Goal: Use online tool/utility: Utilize a website feature to perform a specific function

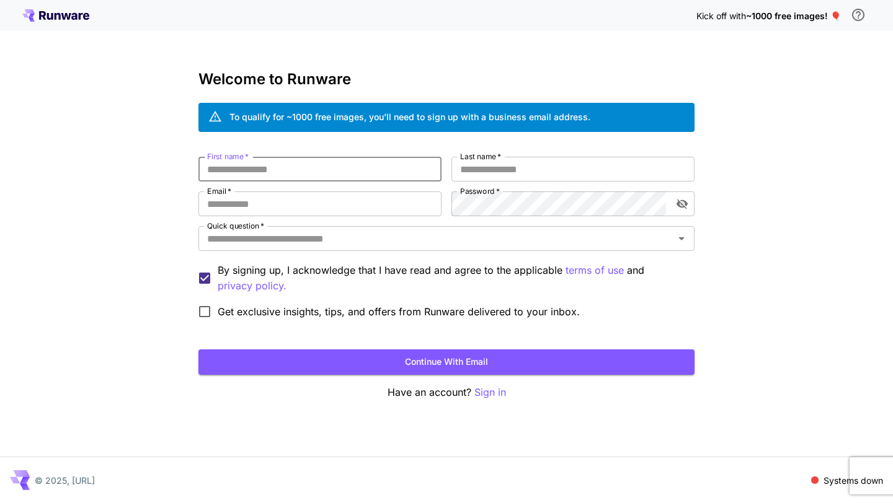
click at [334, 167] on input "First name   *" at bounding box center [319, 169] width 243 height 25
type input "****"
click at [497, 176] on input "Last name   *" at bounding box center [572, 169] width 243 height 25
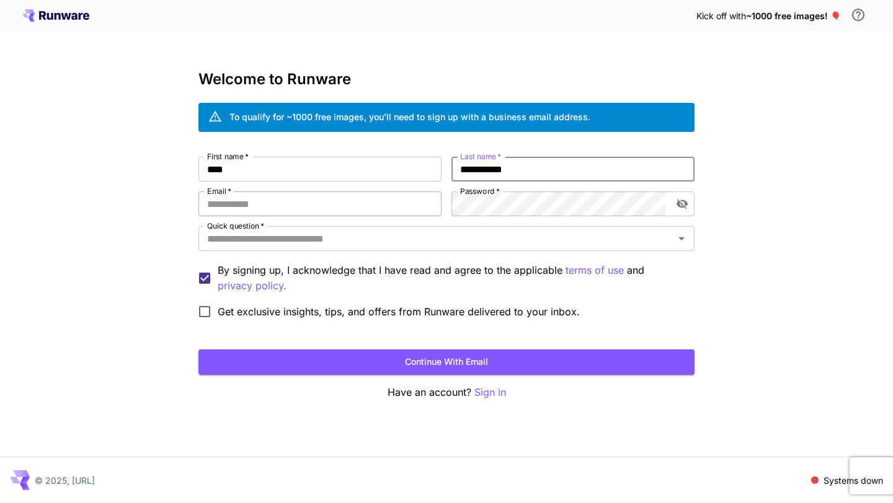
type input "**********"
click at [241, 208] on input "Email   *" at bounding box center [319, 204] width 243 height 25
type input "**********"
click at [271, 239] on input "Quick question   *" at bounding box center [436, 238] width 468 height 17
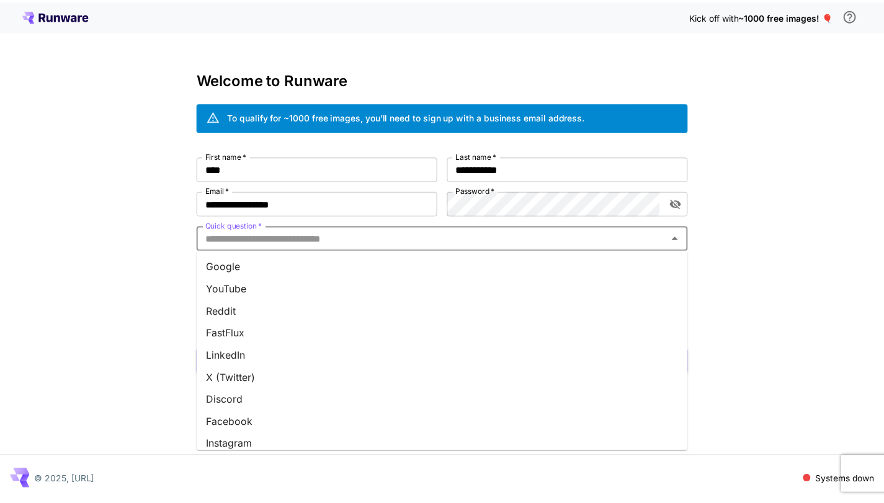
scroll to position [143, 0]
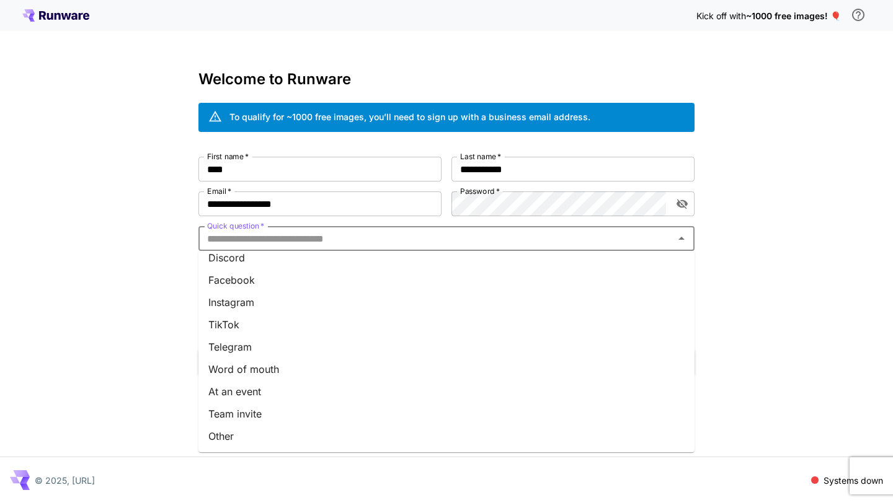
click at [249, 443] on li "Other" at bounding box center [446, 436] width 496 height 22
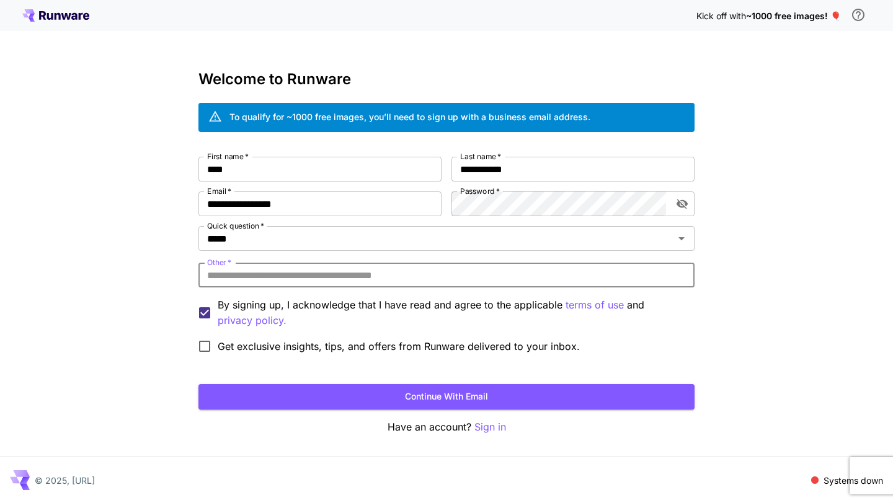
drag, startPoint x: 239, startPoint y: 276, endPoint x: 233, endPoint y: 273, distance: 6.4
click at [236, 276] on input "Other   *" at bounding box center [446, 275] width 496 height 25
type input "******"
click at [353, 399] on button "Continue with email" at bounding box center [446, 396] width 496 height 25
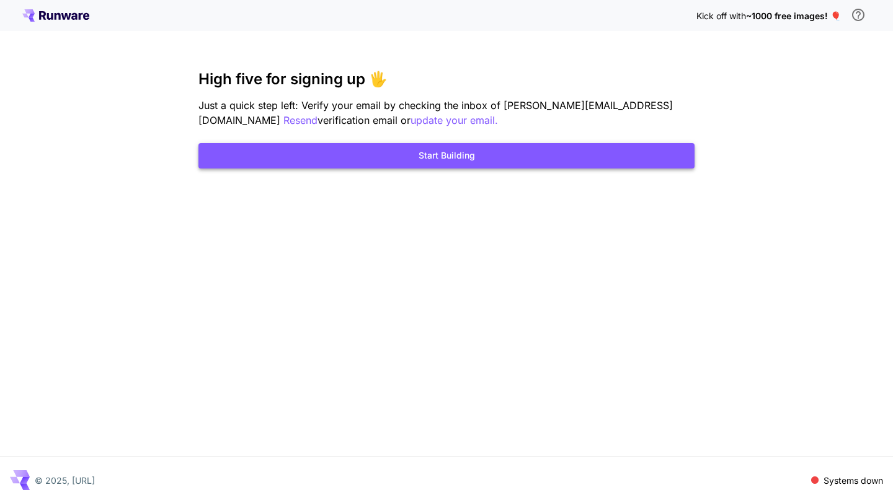
click at [535, 158] on button "Start Building" at bounding box center [446, 155] width 496 height 25
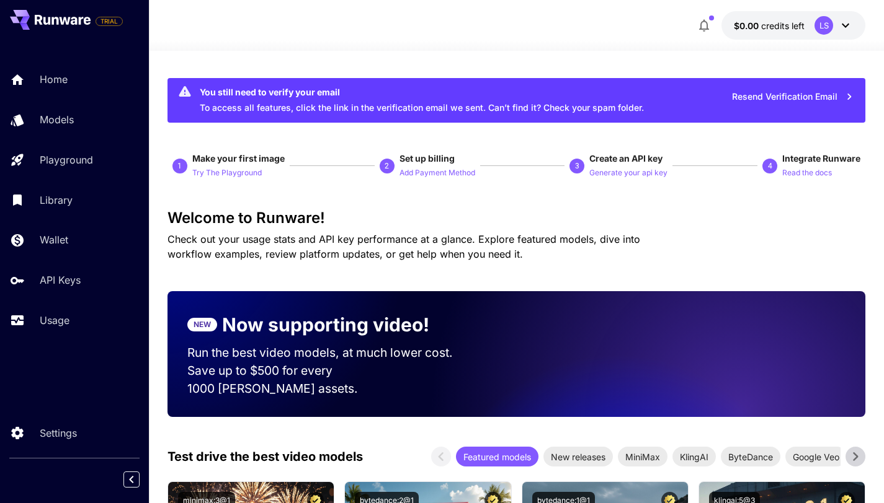
click at [846, 26] on icon at bounding box center [844, 26] width 7 height 4
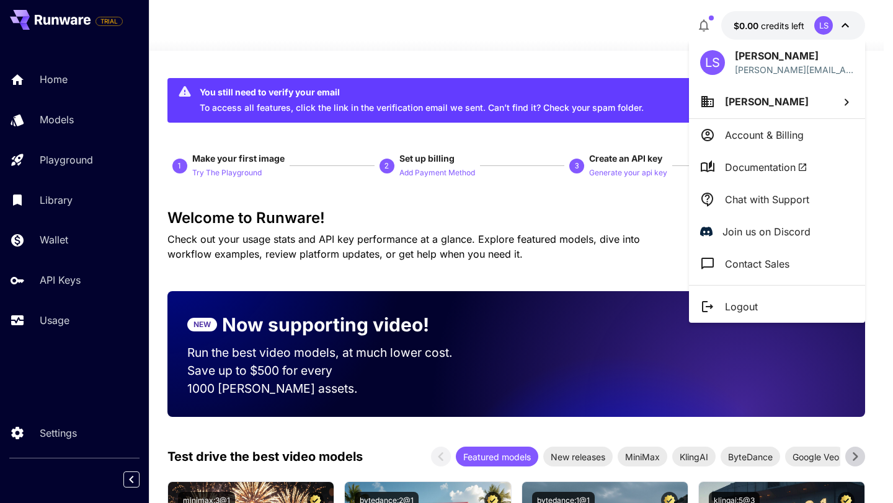
click at [839, 24] on div at bounding box center [446, 251] width 893 height 503
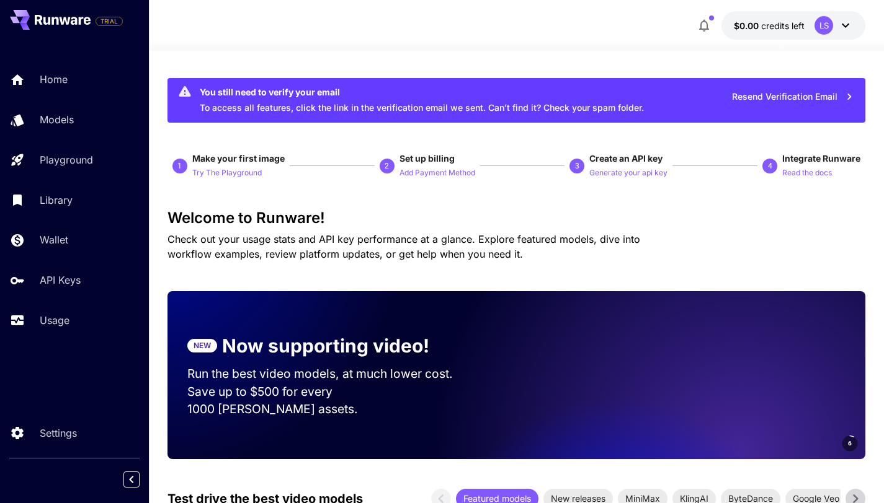
click at [763, 20] on span "credits left" at bounding box center [782, 25] width 43 height 11
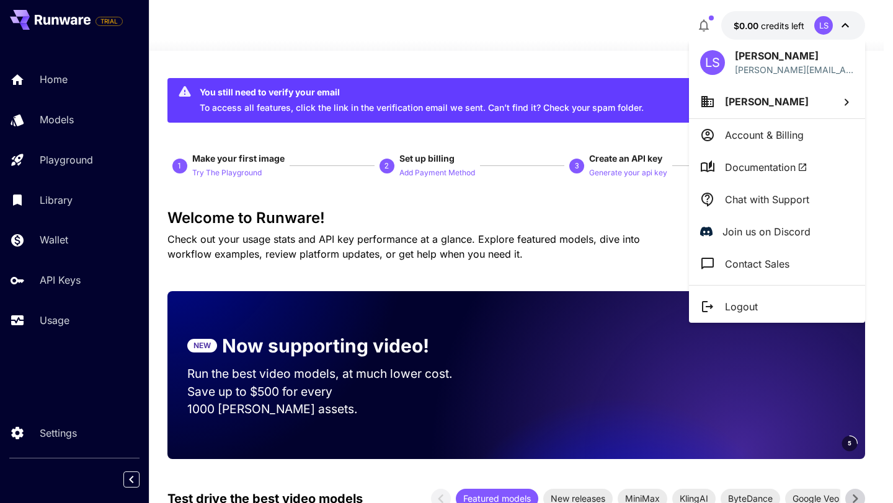
click at [763, 21] on div at bounding box center [446, 251] width 893 height 503
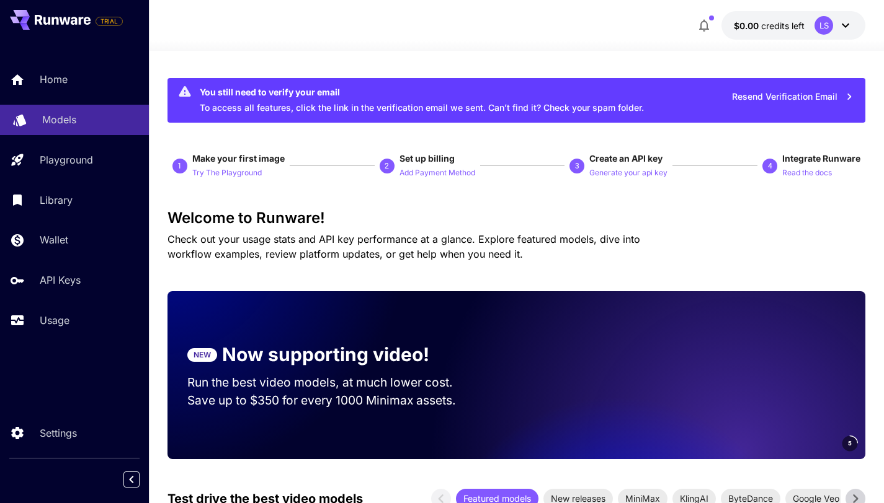
click at [55, 120] on p "Models" at bounding box center [59, 119] width 34 height 15
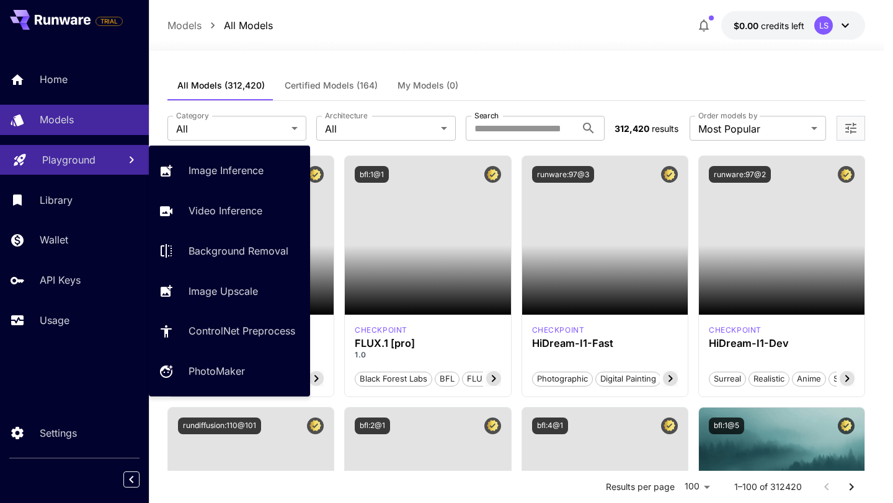
click at [65, 164] on p "Playground" at bounding box center [68, 160] width 53 height 15
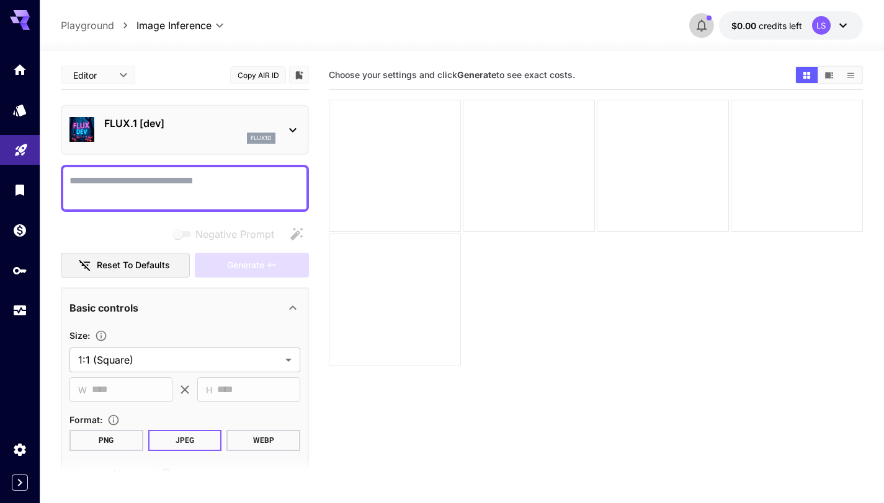
click at [696, 24] on icon "button" at bounding box center [701, 25] width 15 height 15
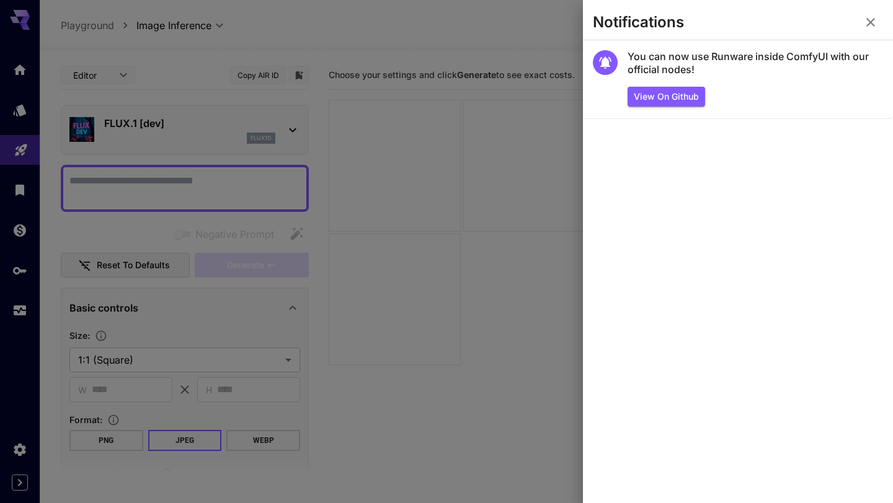
click at [525, 152] on div at bounding box center [446, 251] width 893 height 503
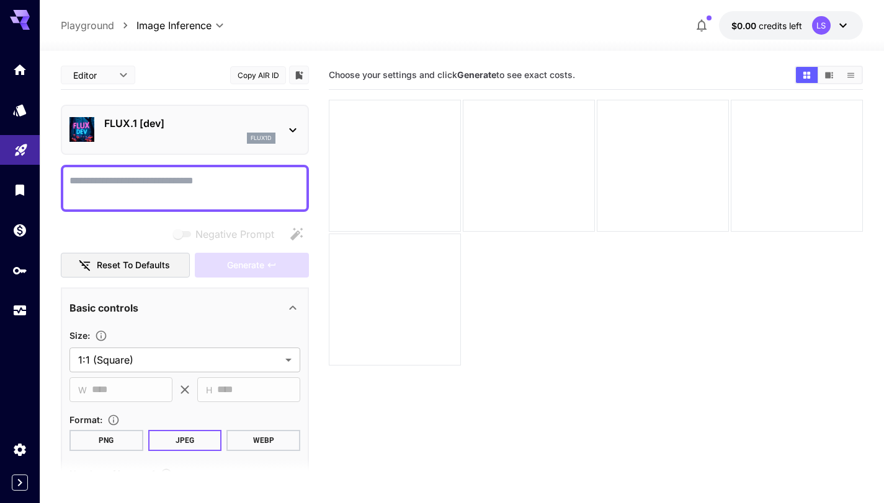
click at [759, 36] on div at bounding box center [462, 43] width 844 height 15
click at [766, 23] on span "credits left" at bounding box center [779, 25] width 43 height 11
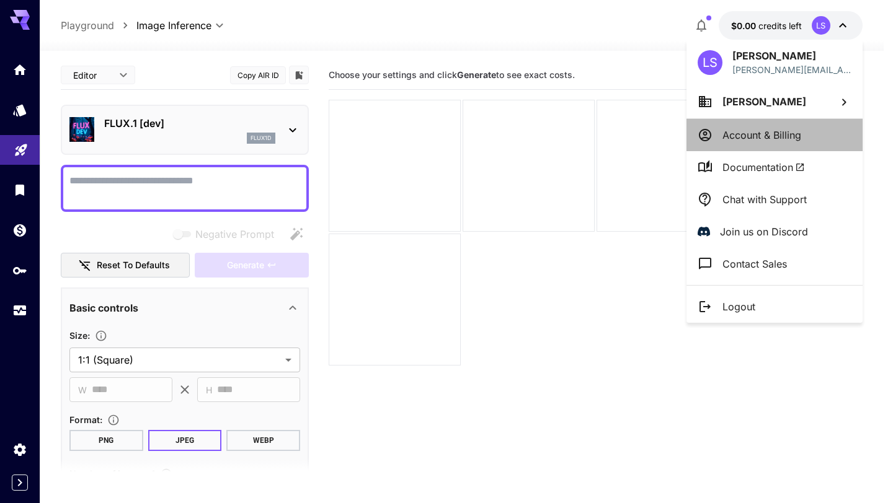
click at [758, 132] on p "Account & Billing" at bounding box center [761, 135] width 79 height 15
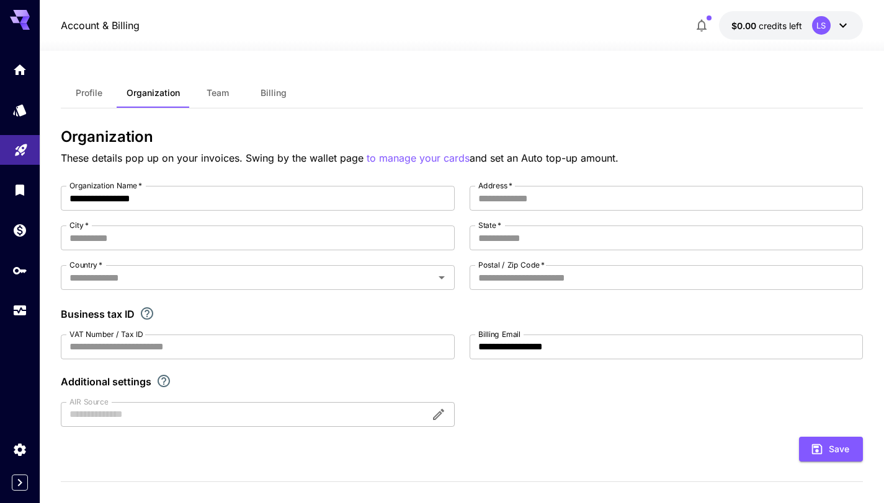
click at [267, 95] on span "Billing" at bounding box center [273, 92] width 26 height 11
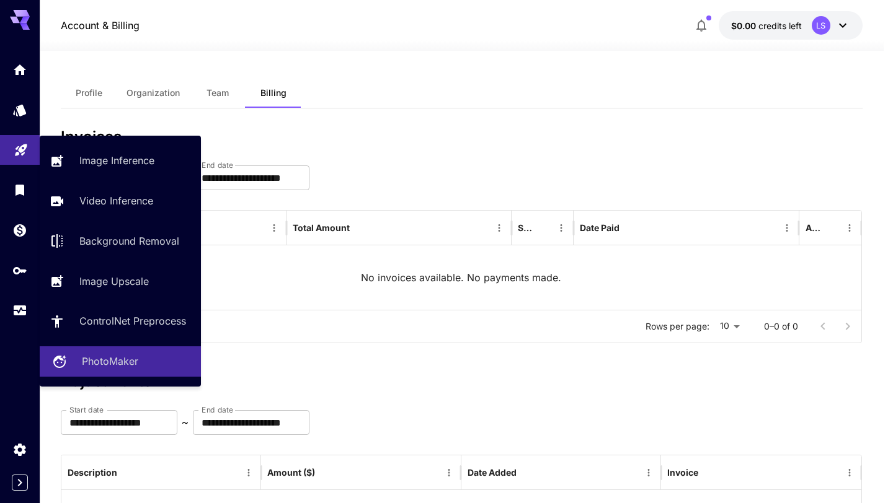
click at [86, 363] on p "PhotoMaker" at bounding box center [110, 361] width 56 height 15
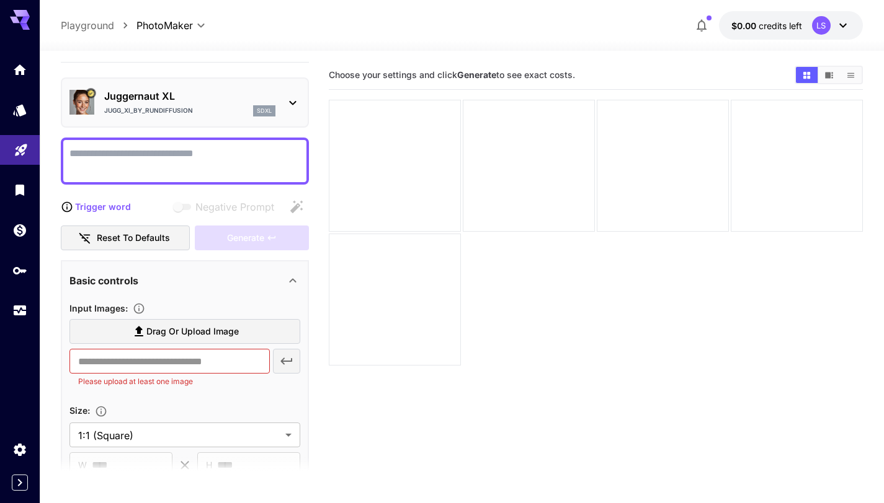
scroll to position [32, 0]
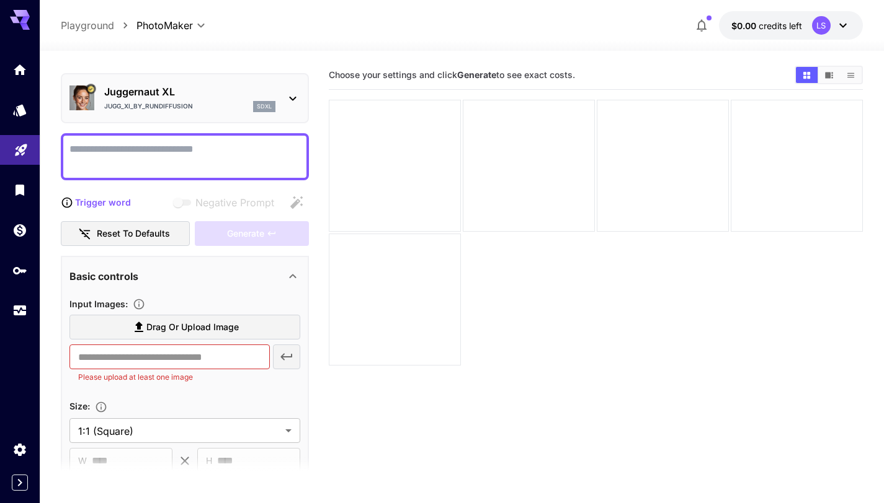
click at [278, 95] on div "Juggernaut XL Jugg_XI_by_RunDiffusion sdxl" at bounding box center [184, 98] width 231 height 38
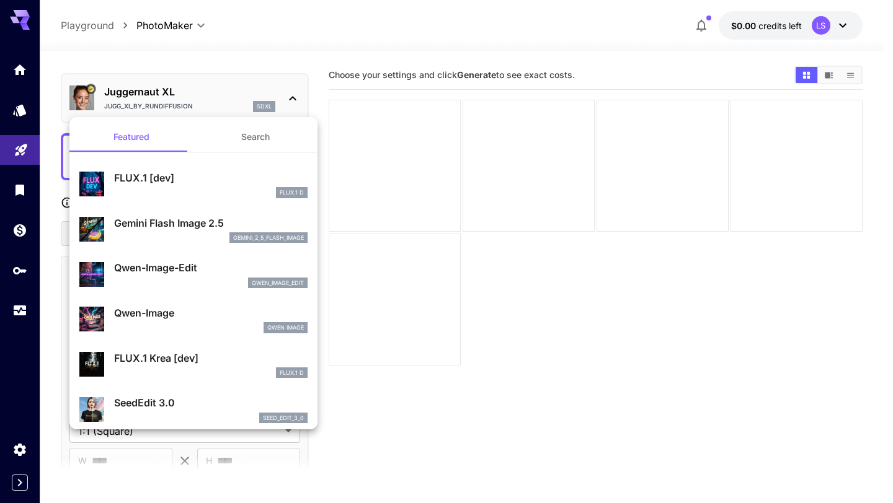
click at [285, 94] on div at bounding box center [446, 251] width 893 height 503
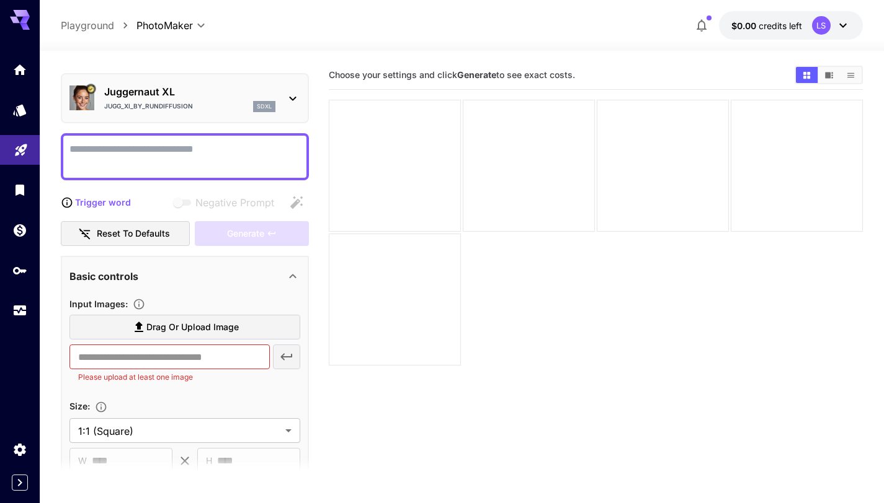
click at [202, 111] on div "Jugg_XI_by_RunDiffusion sdxl" at bounding box center [189, 106] width 171 height 11
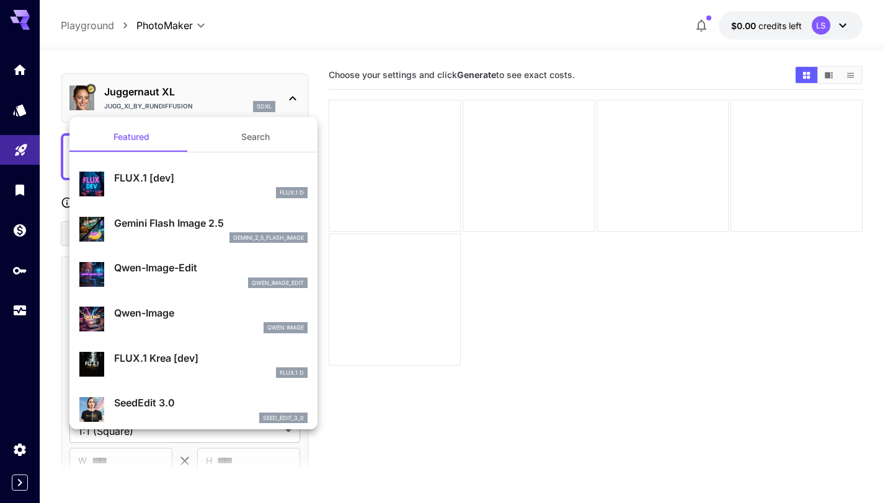
click at [203, 86] on div at bounding box center [446, 251] width 893 height 503
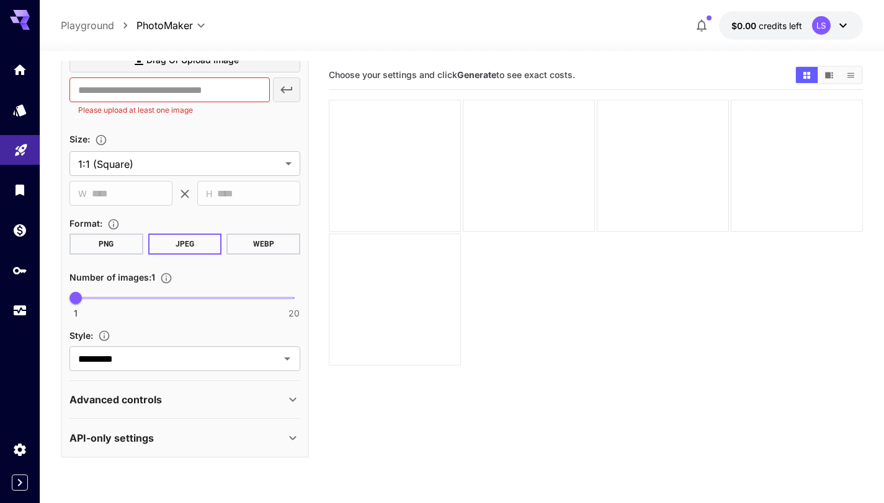
scroll to position [0, 0]
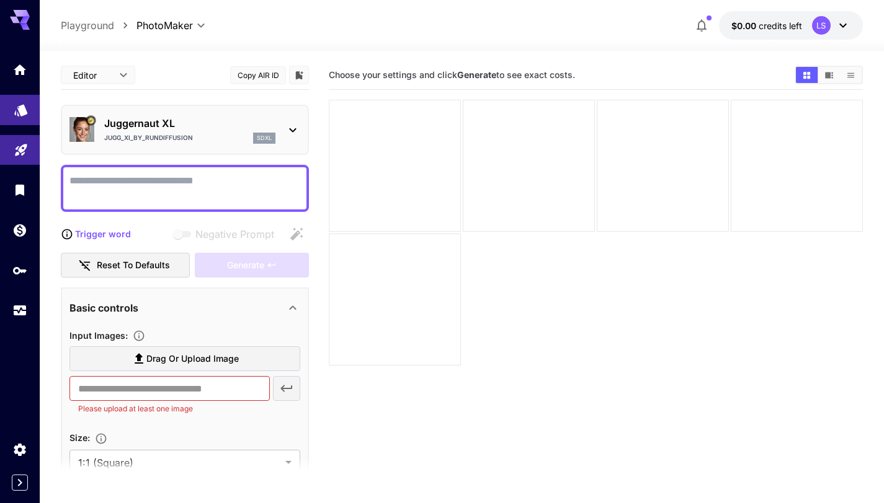
click at [7, 105] on link at bounding box center [20, 110] width 40 height 30
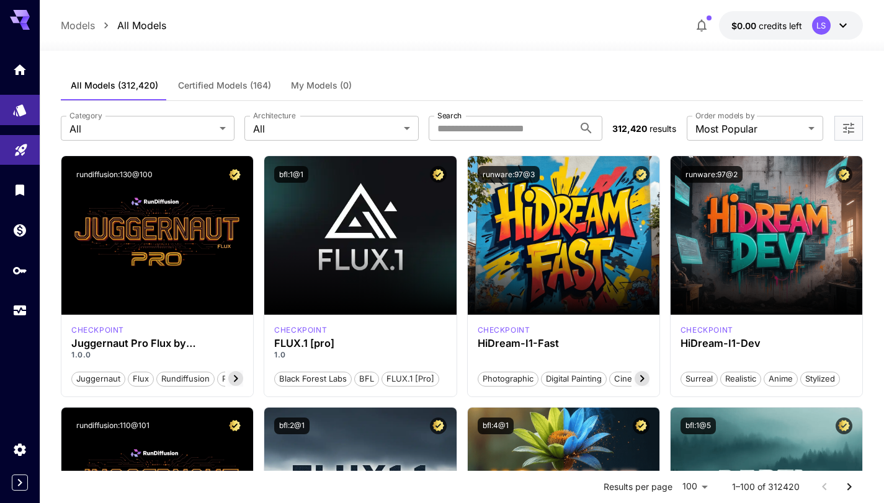
click at [737, 22] on span "$0.00" at bounding box center [744, 25] width 27 height 11
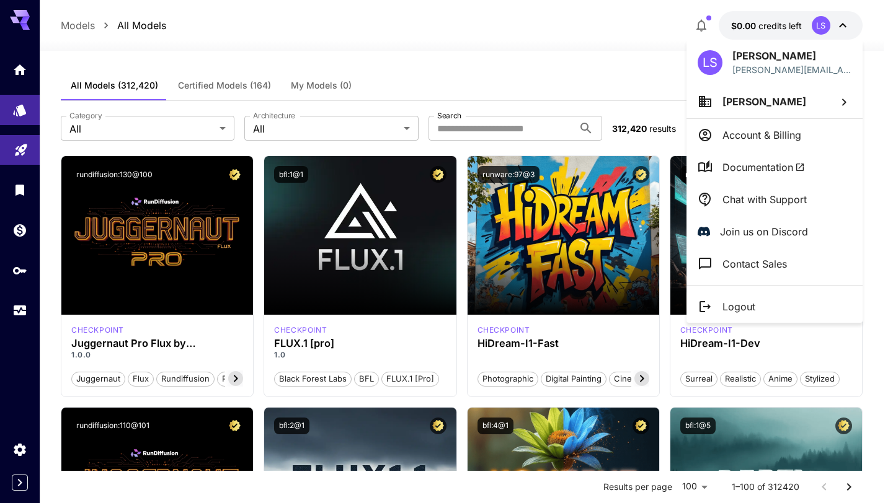
drag, startPoint x: 342, startPoint y: 66, endPoint x: 298, endPoint y: 55, distance: 45.0
click at [341, 66] on div at bounding box center [446, 251] width 893 height 503
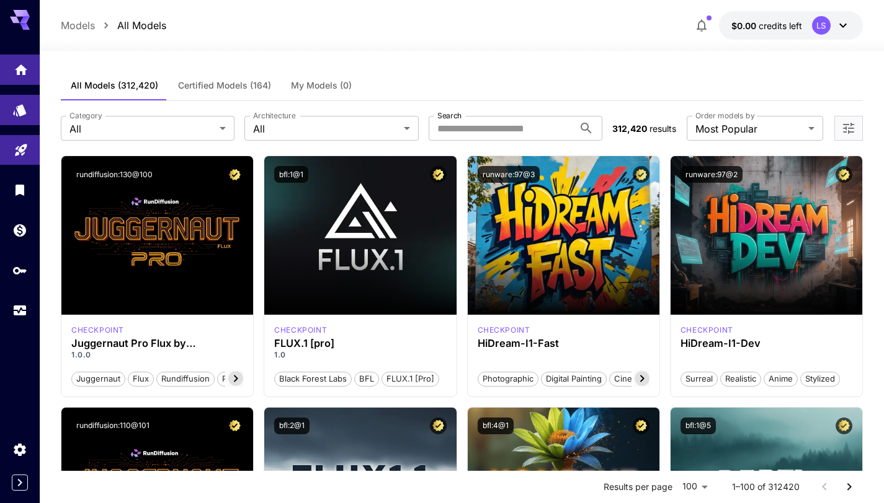
click at [11, 63] on link at bounding box center [20, 70] width 40 height 30
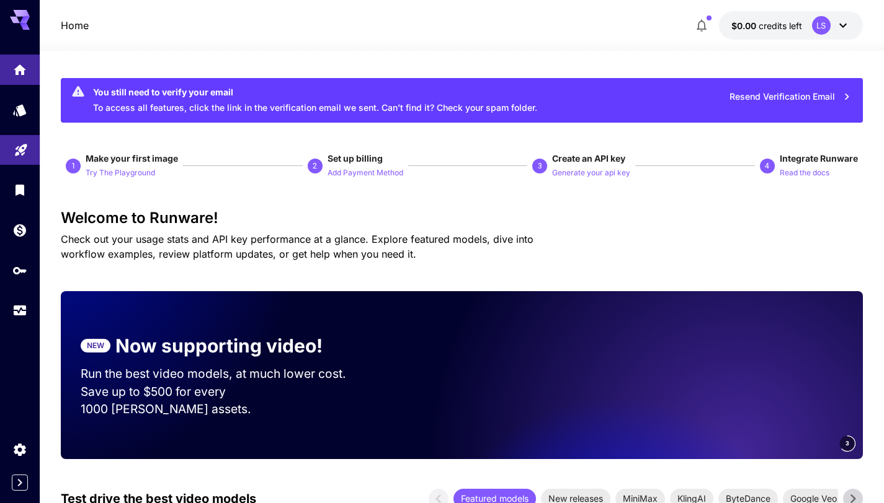
click at [769, 95] on button "Resend Verification Email" at bounding box center [789, 96] width 135 height 25
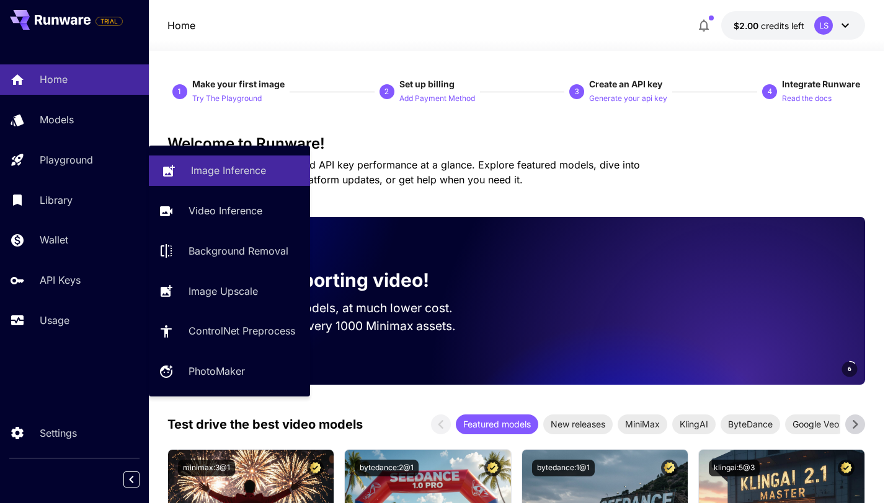
click at [206, 168] on p "Image Inference" at bounding box center [228, 170] width 75 height 15
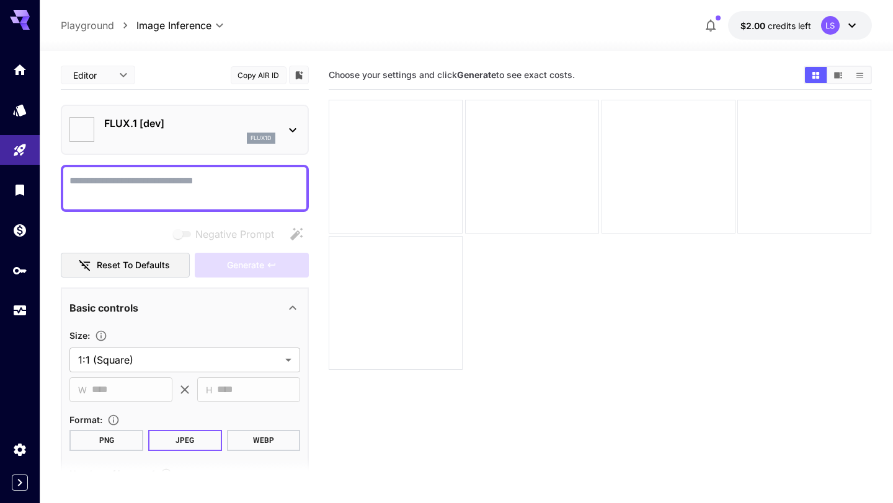
type input "**********"
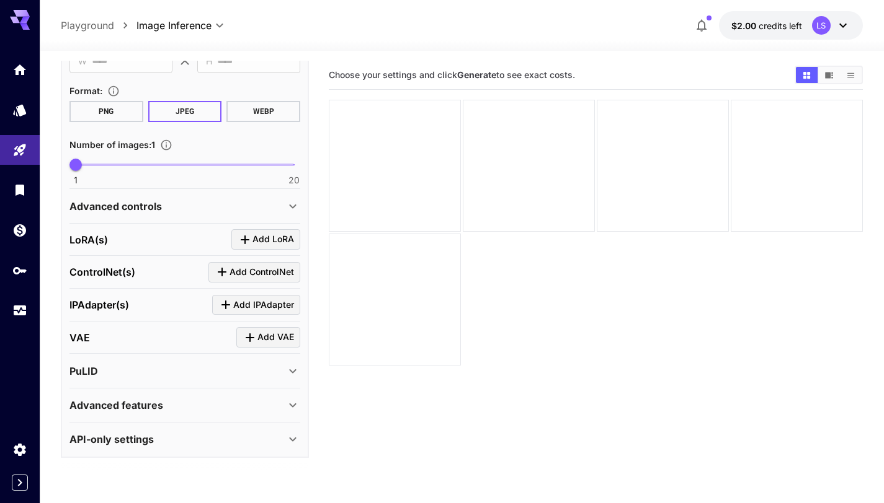
scroll to position [98, 0]
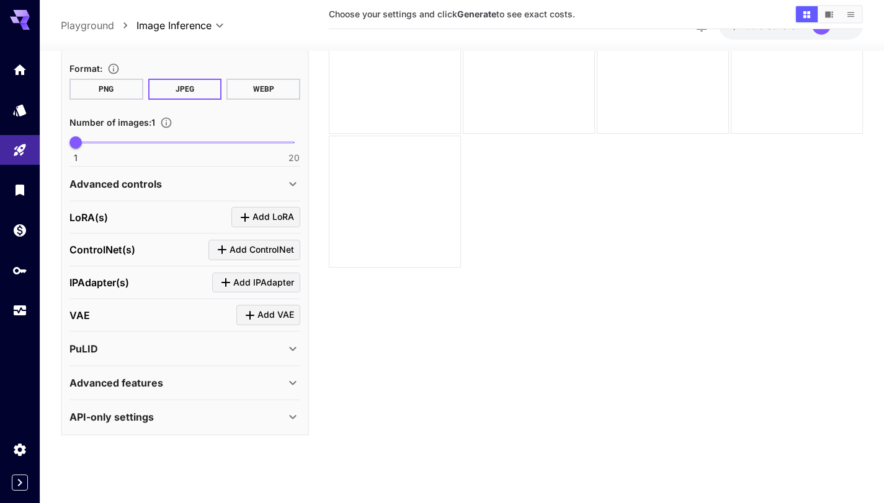
click at [247, 415] on div "API-only settings" at bounding box center [177, 417] width 216 height 15
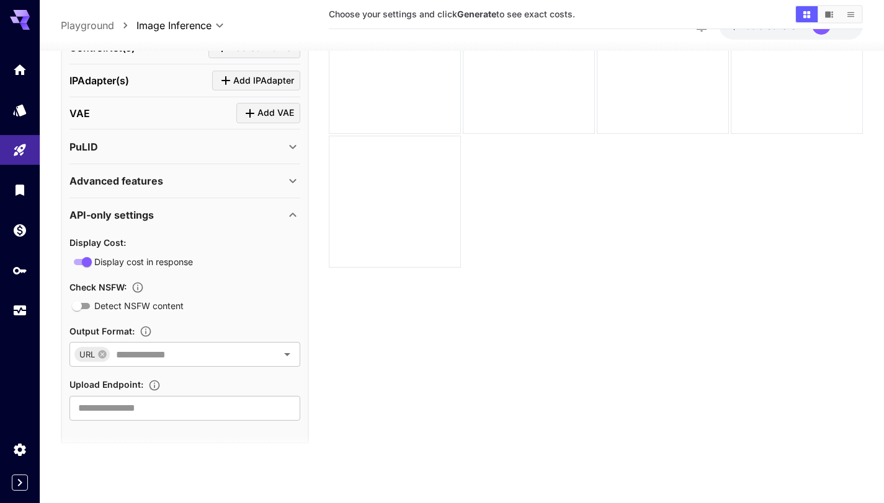
scroll to position [540, 0]
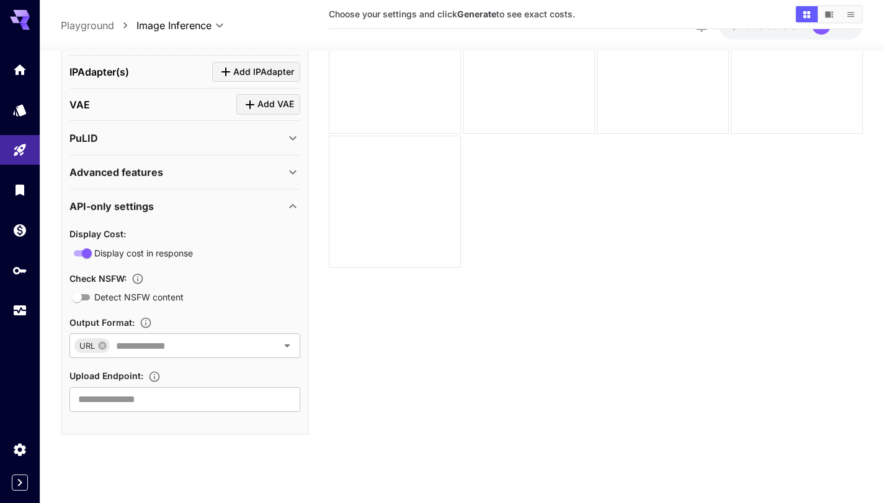
click at [189, 196] on div "API-only settings" at bounding box center [184, 207] width 231 height 30
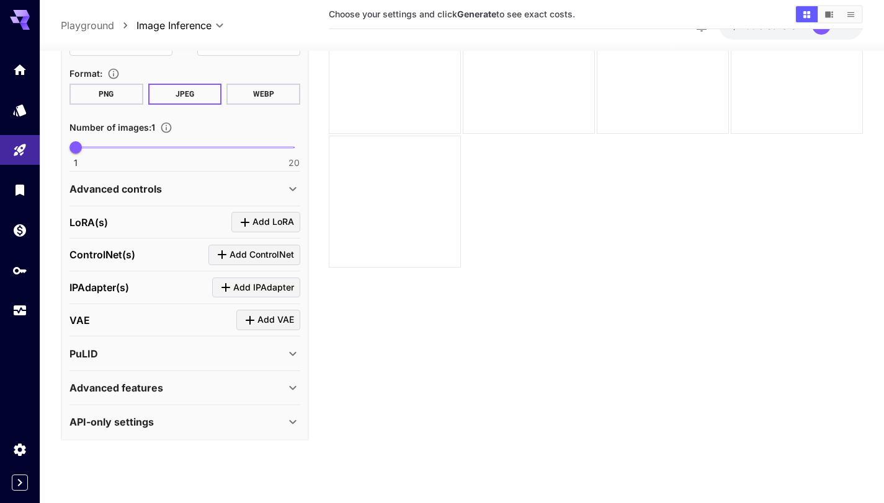
scroll to position [329, 0]
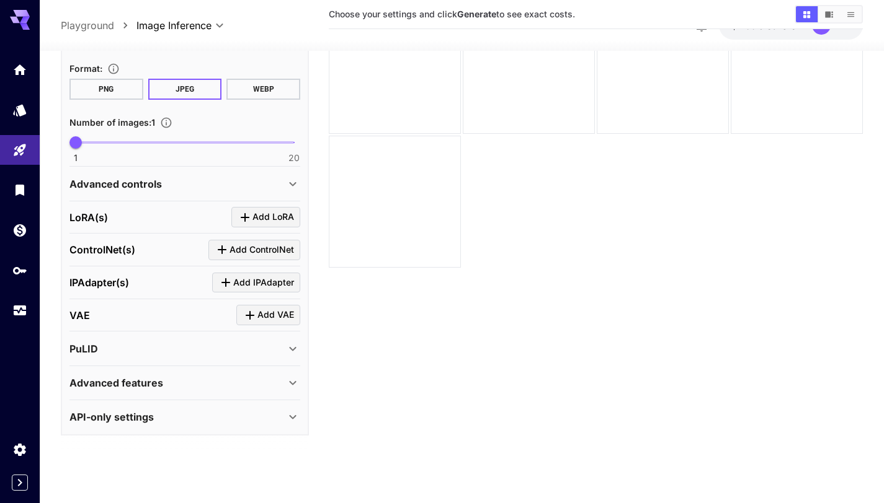
click at [150, 387] on p "Advanced features" at bounding box center [116, 383] width 94 height 15
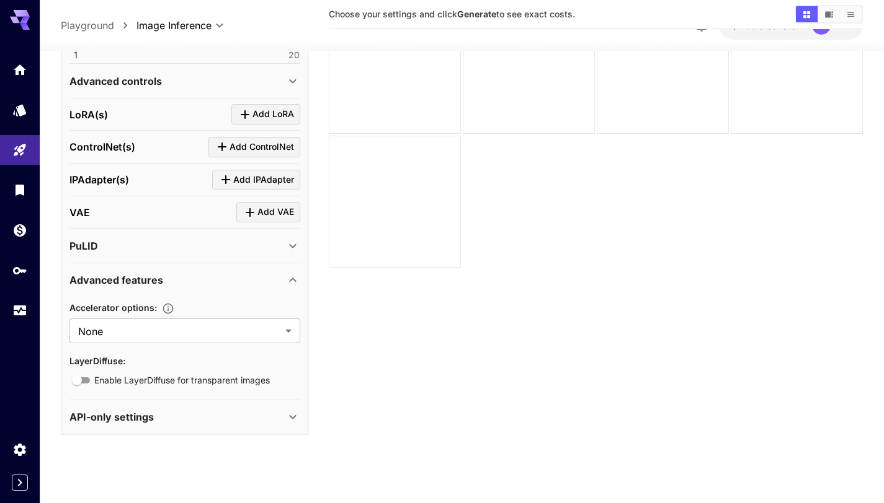
click at [131, 274] on p "Advanced features" at bounding box center [116, 280] width 94 height 15
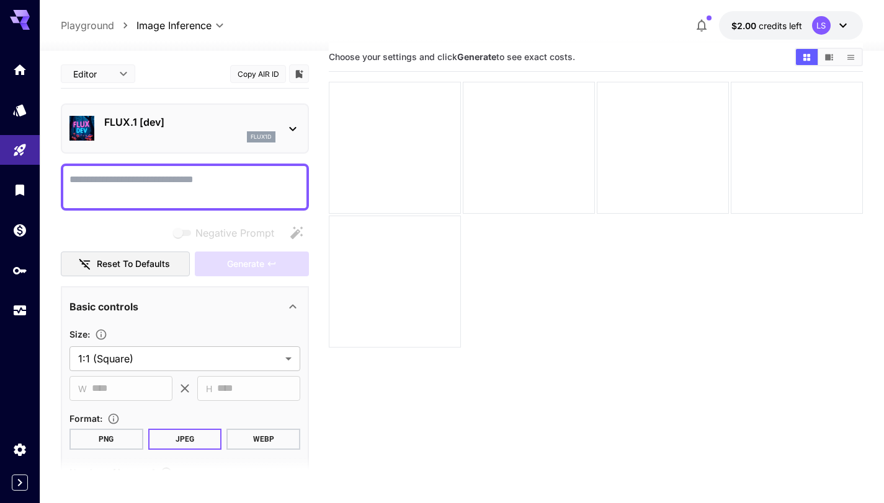
scroll to position [0, 0]
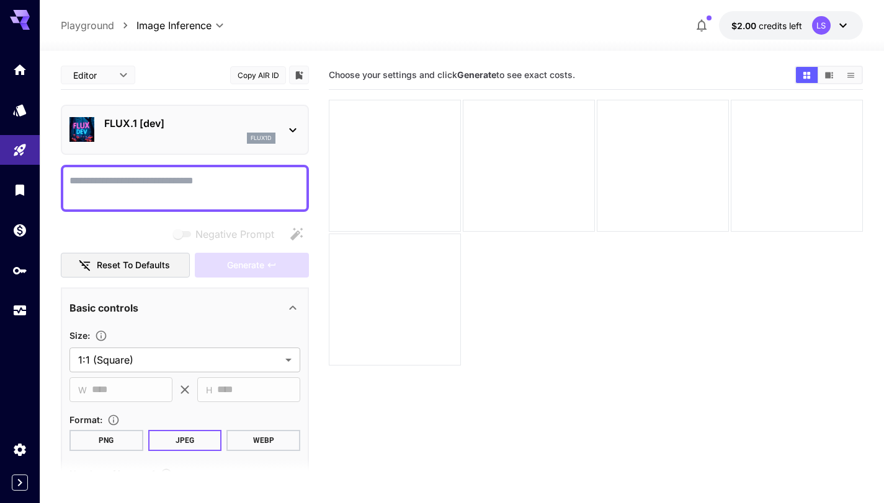
click at [120, 78] on body "**********" at bounding box center [442, 300] width 884 height 601
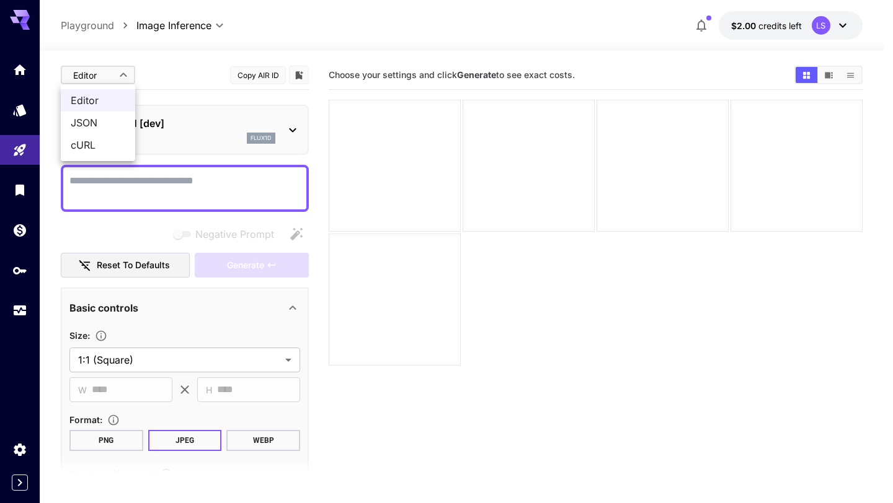
drag, startPoint x: 97, startPoint y: 125, endPoint x: 105, endPoint y: 78, distance: 47.8
click at [97, 125] on span "JSON" at bounding box center [98, 122] width 55 height 15
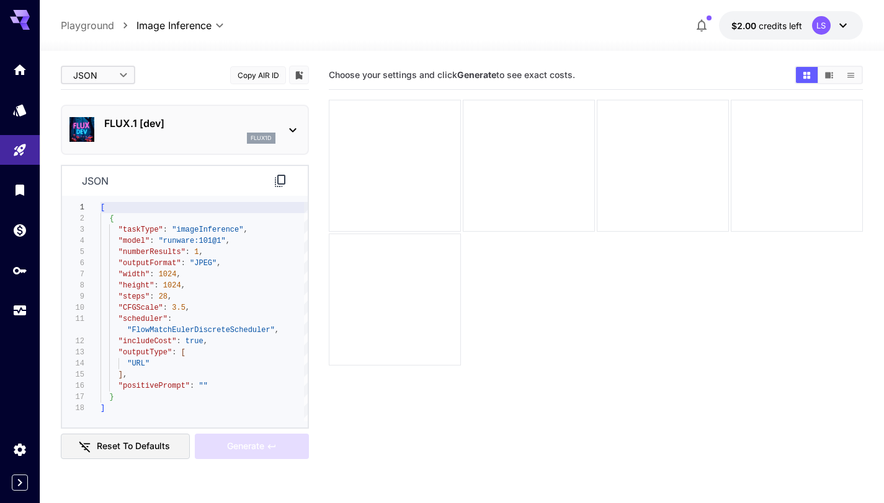
click at [112, 76] on body "**********" at bounding box center [442, 300] width 884 height 601
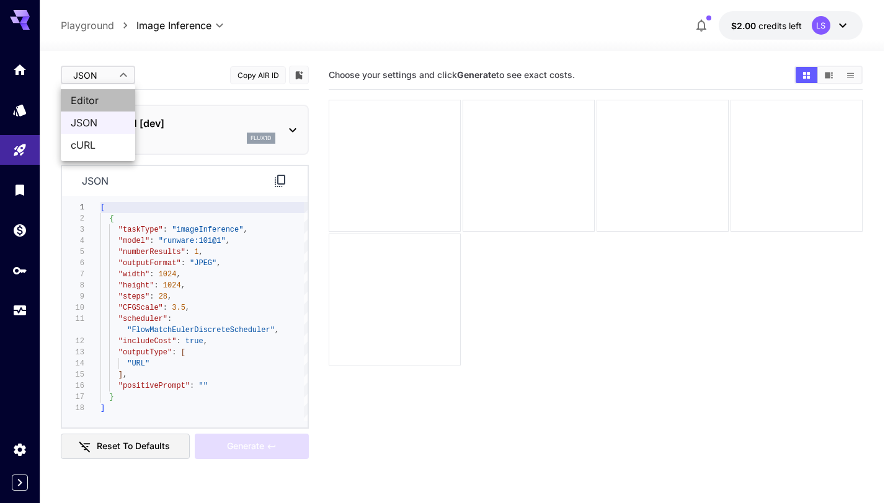
click at [100, 94] on span "Editor" at bounding box center [98, 100] width 55 height 15
type input "****"
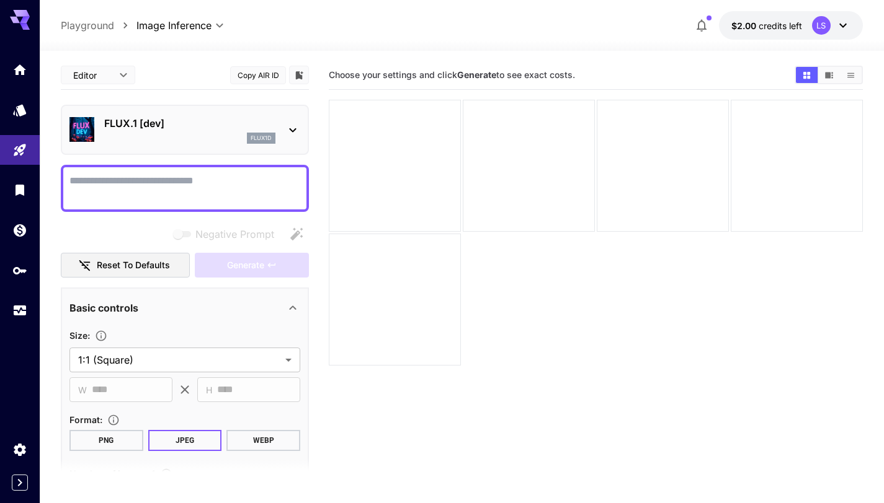
click at [131, 185] on textarea "Negative Prompt" at bounding box center [184, 189] width 231 height 30
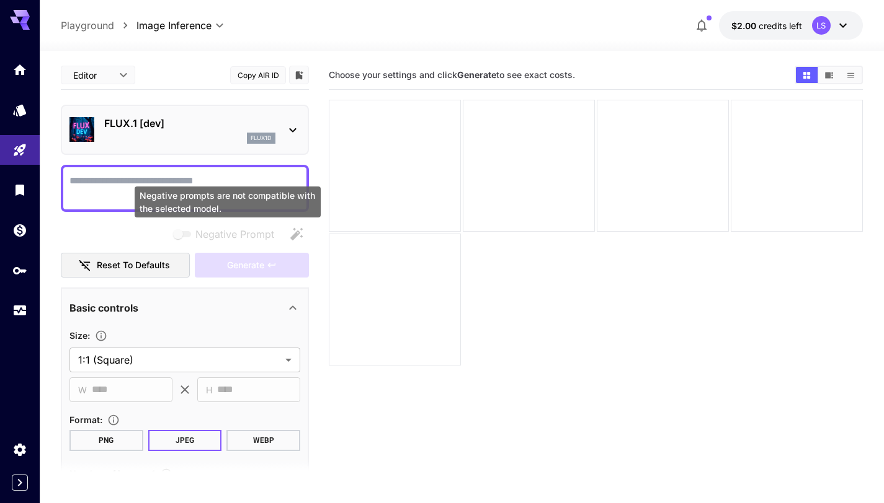
click at [178, 232] on span "Negative prompts are not compatible with the selected model." at bounding box center [183, 234] width 16 height 6
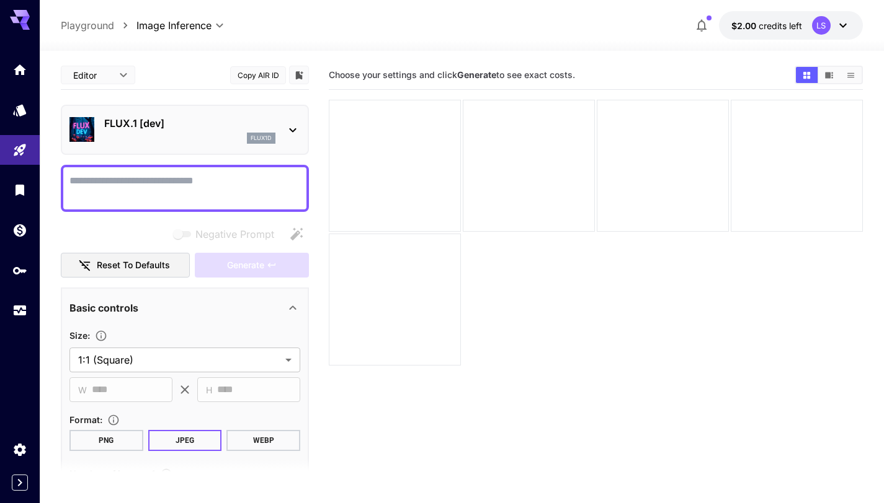
click at [136, 180] on textarea "Negative Prompt" at bounding box center [184, 189] width 231 height 30
click at [168, 184] on textarea "Negative Prompt" at bounding box center [184, 189] width 231 height 30
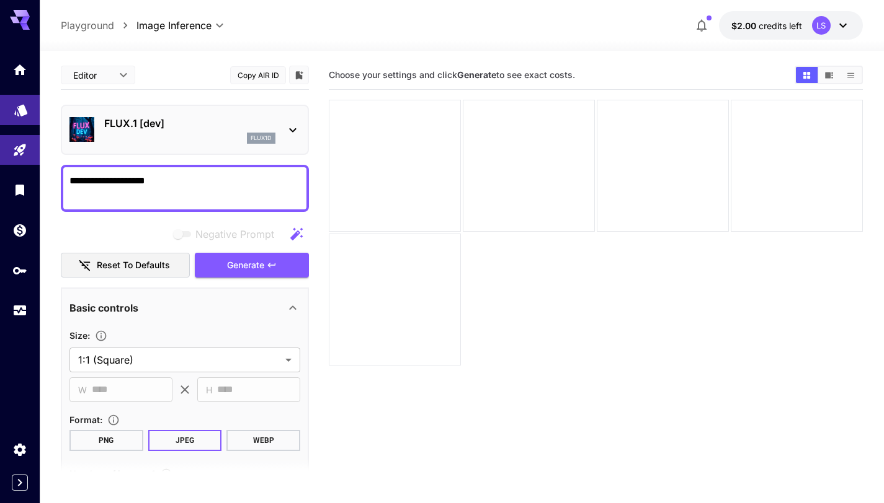
drag, startPoint x: 30, startPoint y: 174, endPoint x: 17, endPoint y: 120, distance: 54.7
click at [0, 145] on div "**********" at bounding box center [442, 300] width 884 height 601
paste textarea "**********"
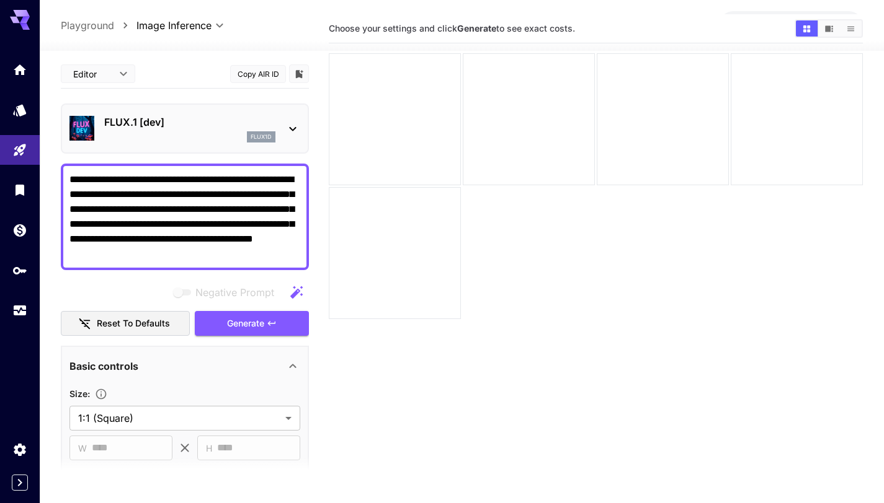
scroll to position [98, 0]
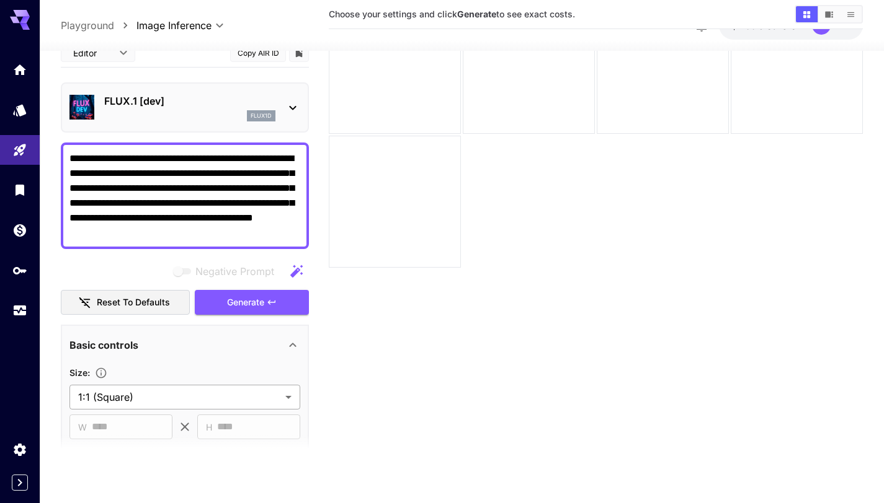
type textarea "**********"
click at [209, 398] on body "**********" at bounding box center [442, 202] width 884 height 601
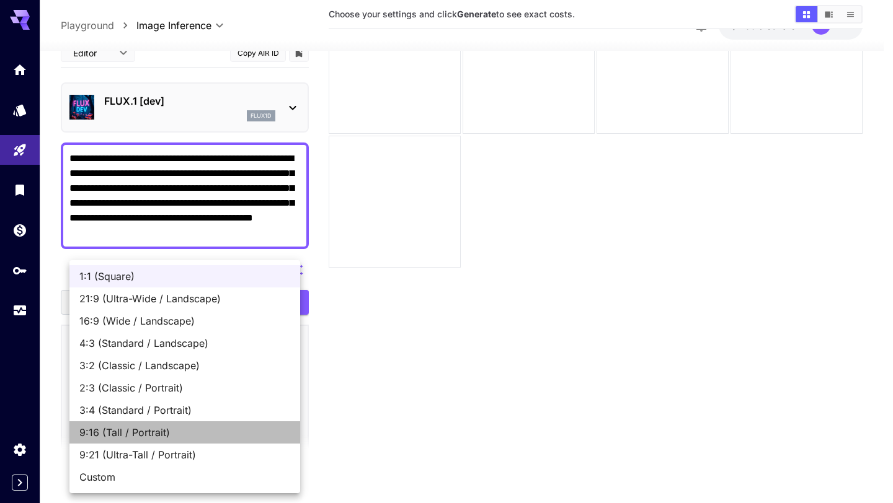
click at [158, 433] on span "9:16 (Tall / Portrait)" at bounding box center [184, 432] width 211 height 15
type input "**********"
type input "***"
type input "****"
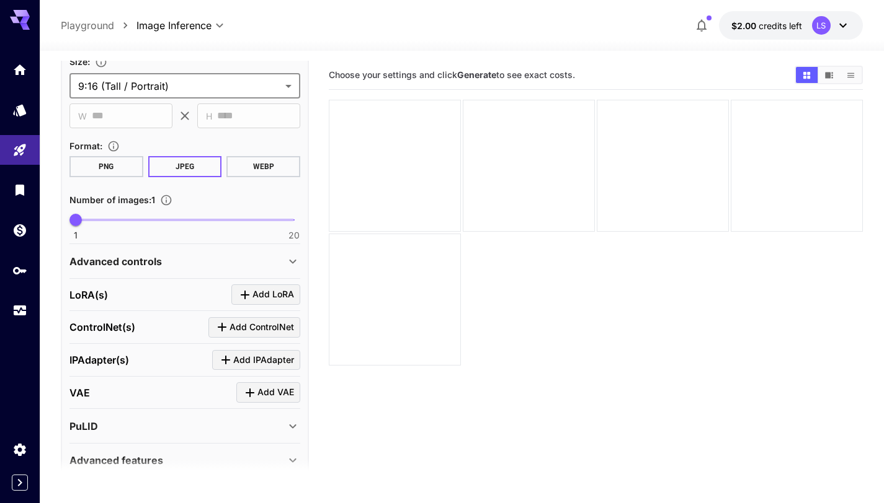
scroll to position [162, 0]
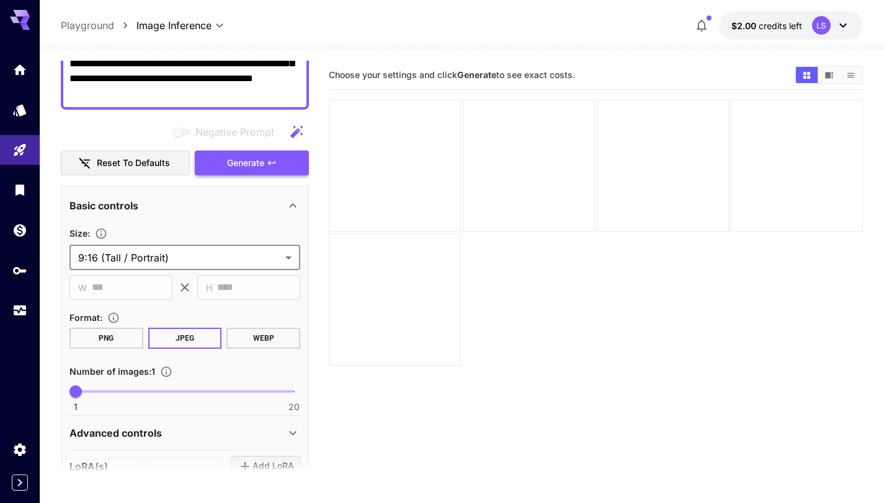
click at [236, 161] on span "Generate" at bounding box center [245, 164] width 37 height 16
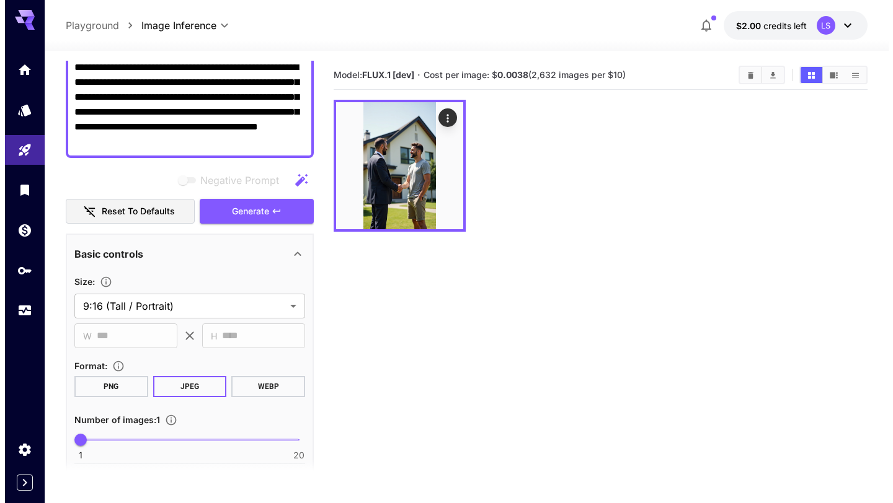
scroll to position [48, 0]
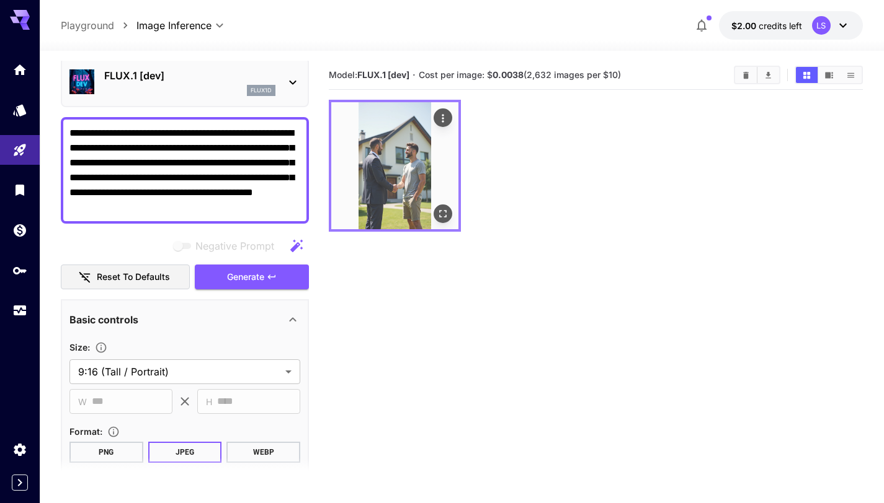
click at [386, 161] on img at bounding box center [394, 165] width 127 height 127
click at [404, 155] on img at bounding box center [394, 165] width 127 height 127
click at [400, 153] on img at bounding box center [394, 165] width 127 height 127
click at [445, 207] on button "Open in fullscreen" at bounding box center [442, 214] width 19 height 19
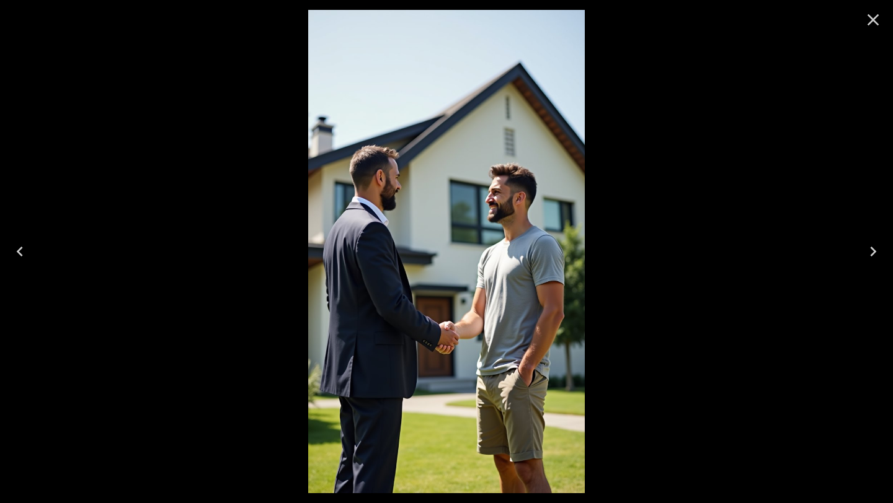
click at [871, 20] on icon "Close" at bounding box center [873, 20] width 12 height 12
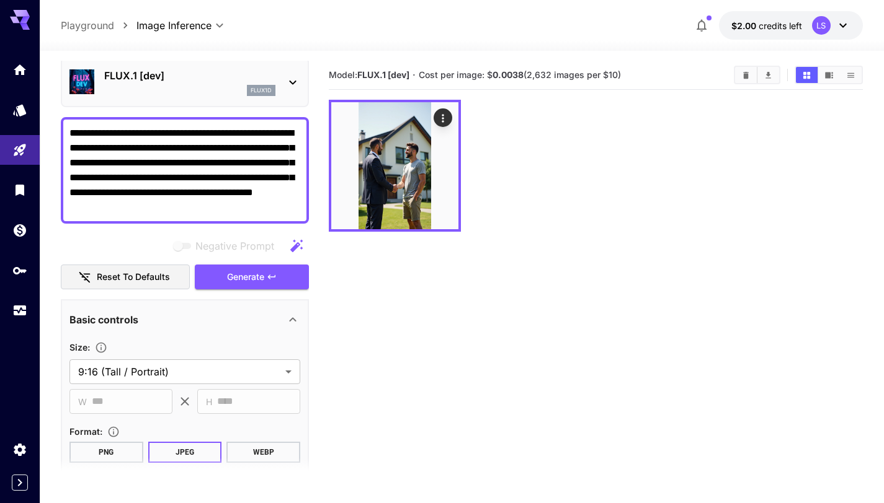
click at [521, 201] on div at bounding box center [596, 166] width 534 height 132
drag, startPoint x: 528, startPoint y: 75, endPoint x: 629, endPoint y: 72, distance: 101.1
click at [629, 72] on section "Model: FLUX.1 [dev] · Cost per image: $ 0.0038 (2,632 images per $10)" at bounding box center [526, 75] width 395 height 15
click at [204, 68] on p "FLUX.1 [dev]" at bounding box center [189, 75] width 171 height 15
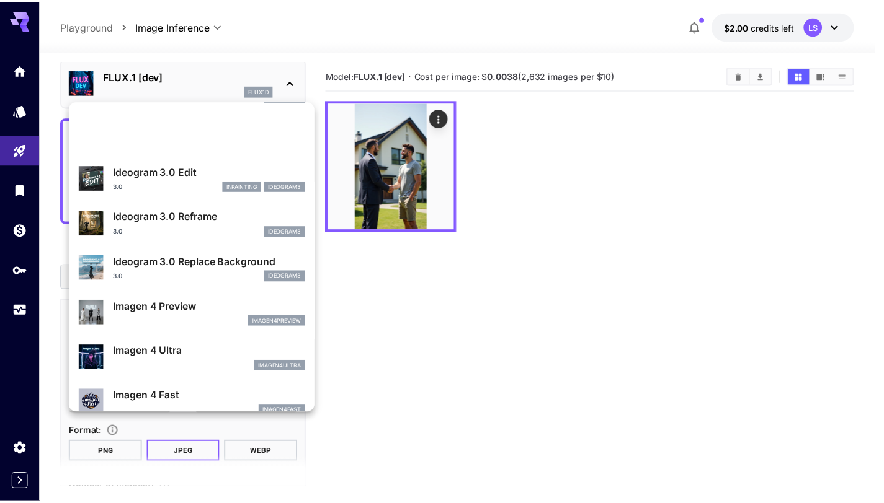
scroll to position [615, 0]
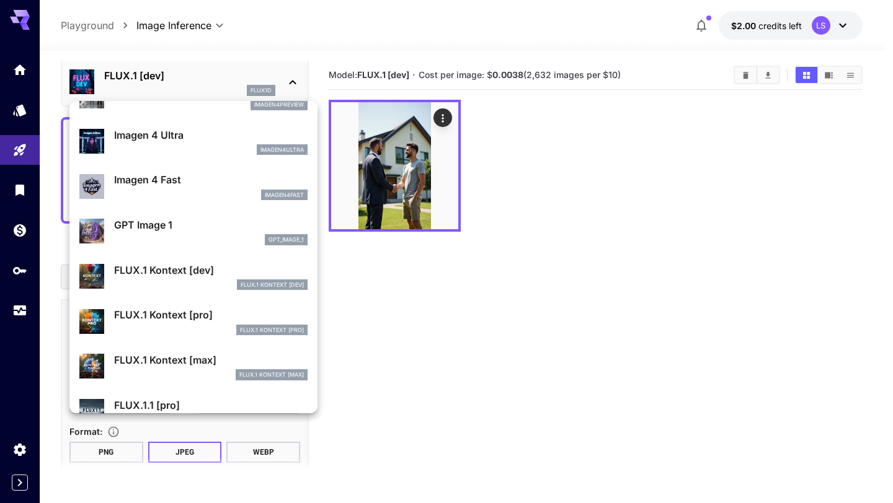
click at [716, 347] on div at bounding box center [446, 251] width 893 height 503
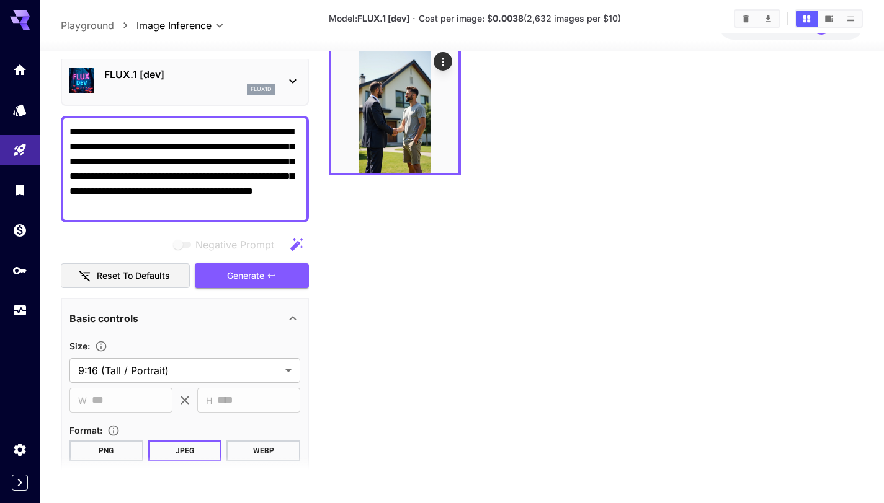
scroll to position [0, 0]
